Goal: Information Seeking & Learning: Learn about a topic

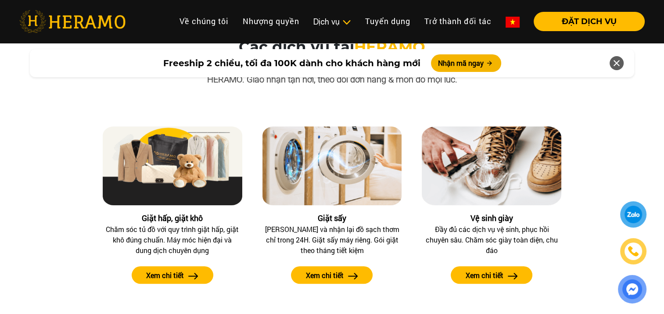
scroll to position [834, 0]
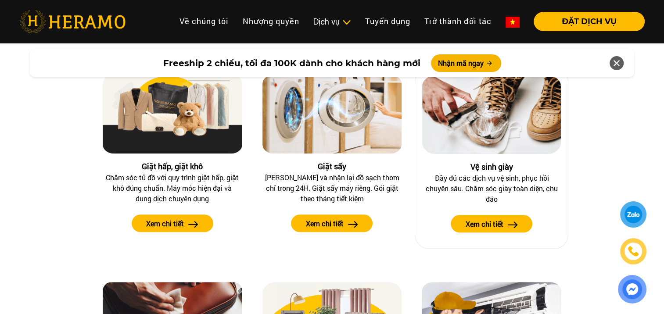
click at [517, 135] on img at bounding box center [491, 114] width 139 height 79
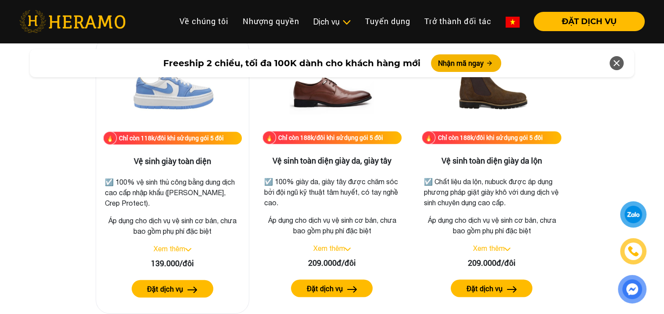
scroll to position [1273, 0]
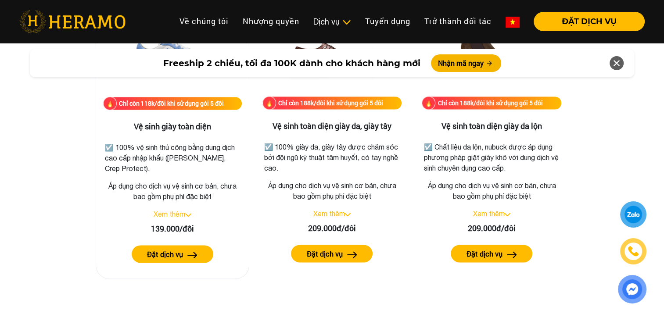
click at [184, 213] on link "Xem thêm" at bounding box center [170, 214] width 32 height 8
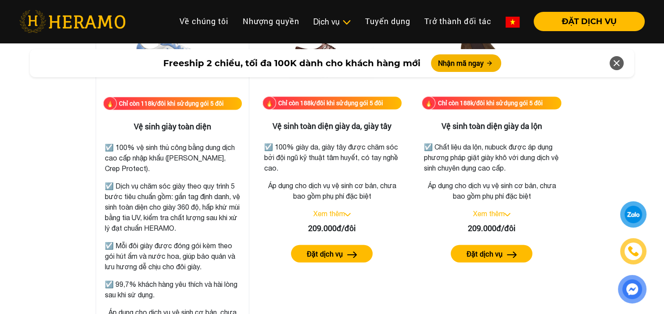
click at [211, 172] on p "☑️ 100% vệ sinh thủ công bằng dung dịch cao cấp nhập khẩu (Jason Markk, Crep Pr…" at bounding box center [172, 158] width 135 height 32
click at [221, 227] on p "☑️ Dịch vụ chăm sóc giày theo quy trình 5 bước tiêu chuẩn gồm: gắn tag định dan…" at bounding box center [172, 207] width 135 height 53
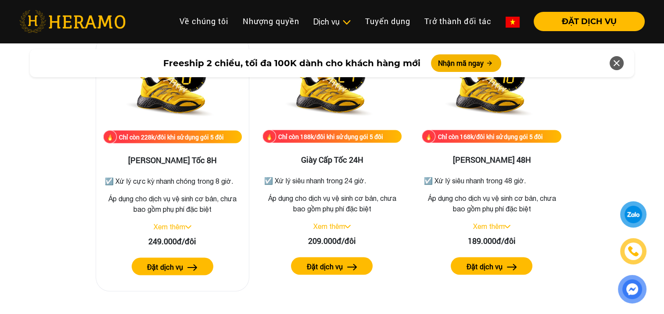
scroll to position [1668, 0]
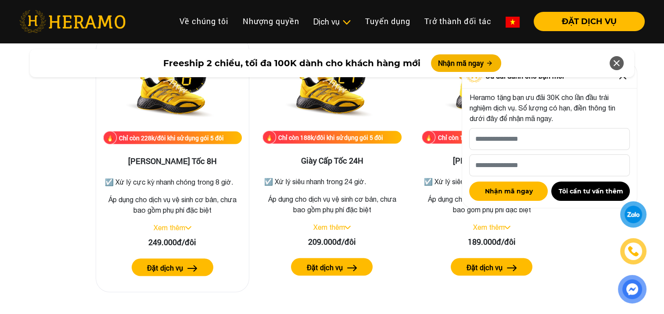
click at [184, 226] on link "Xem thêm" at bounding box center [170, 228] width 32 height 8
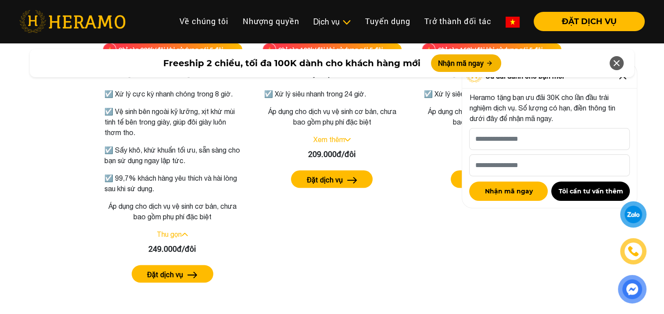
scroll to position [1756, 0]
click at [619, 58] on icon at bounding box center [617, 63] width 11 height 16
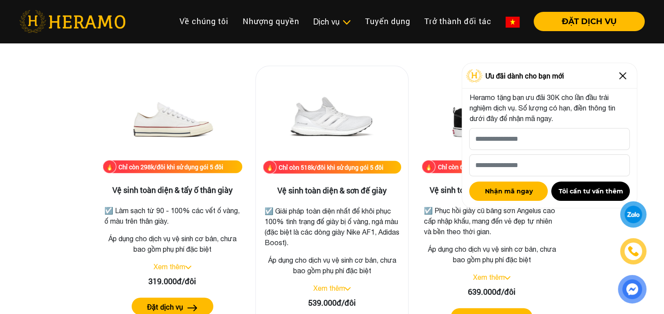
scroll to position [1887, 0]
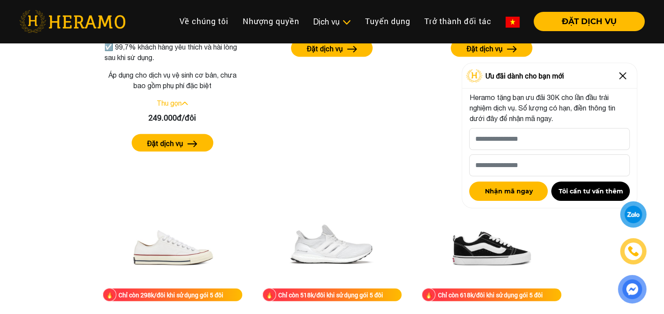
drag, startPoint x: 624, startPoint y: 79, endPoint x: 594, endPoint y: 91, distance: 32.3
click at [623, 79] on img at bounding box center [623, 76] width 14 height 14
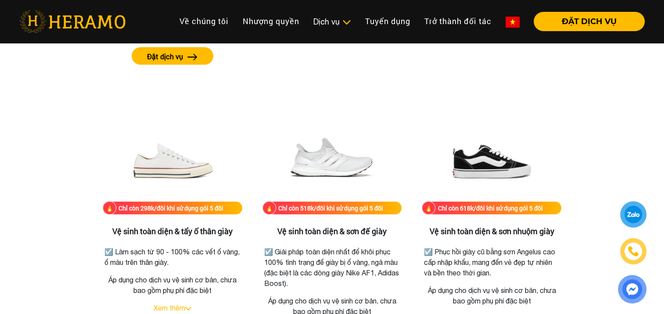
scroll to position [1843, 0]
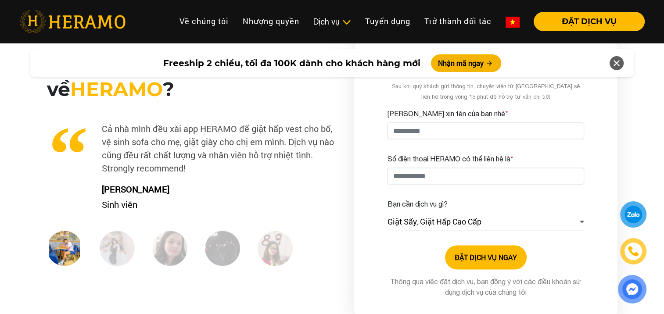
scroll to position [1316, 0]
